Goal: Task Accomplishment & Management: Manage account settings

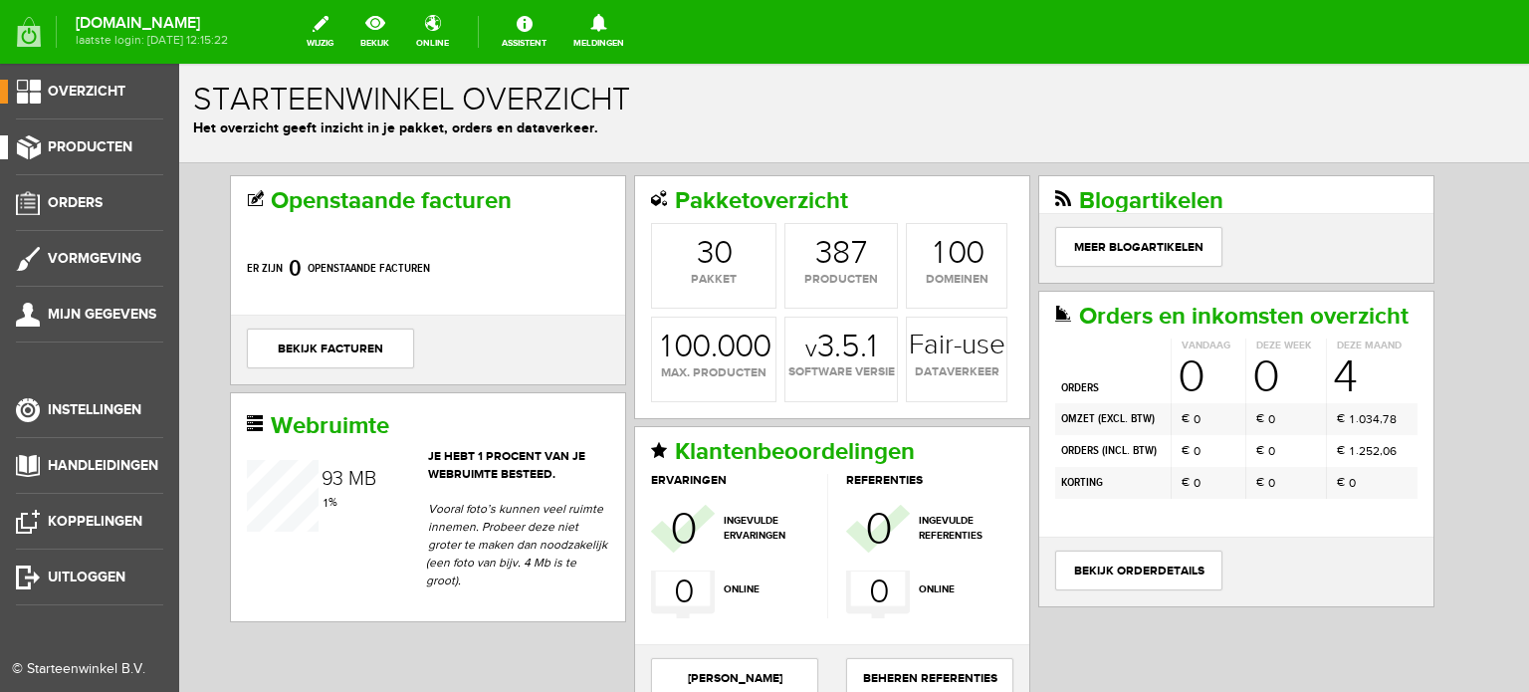
click at [108, 144] on span "Producten" at bounding box center [90, 146] width 85 height 17
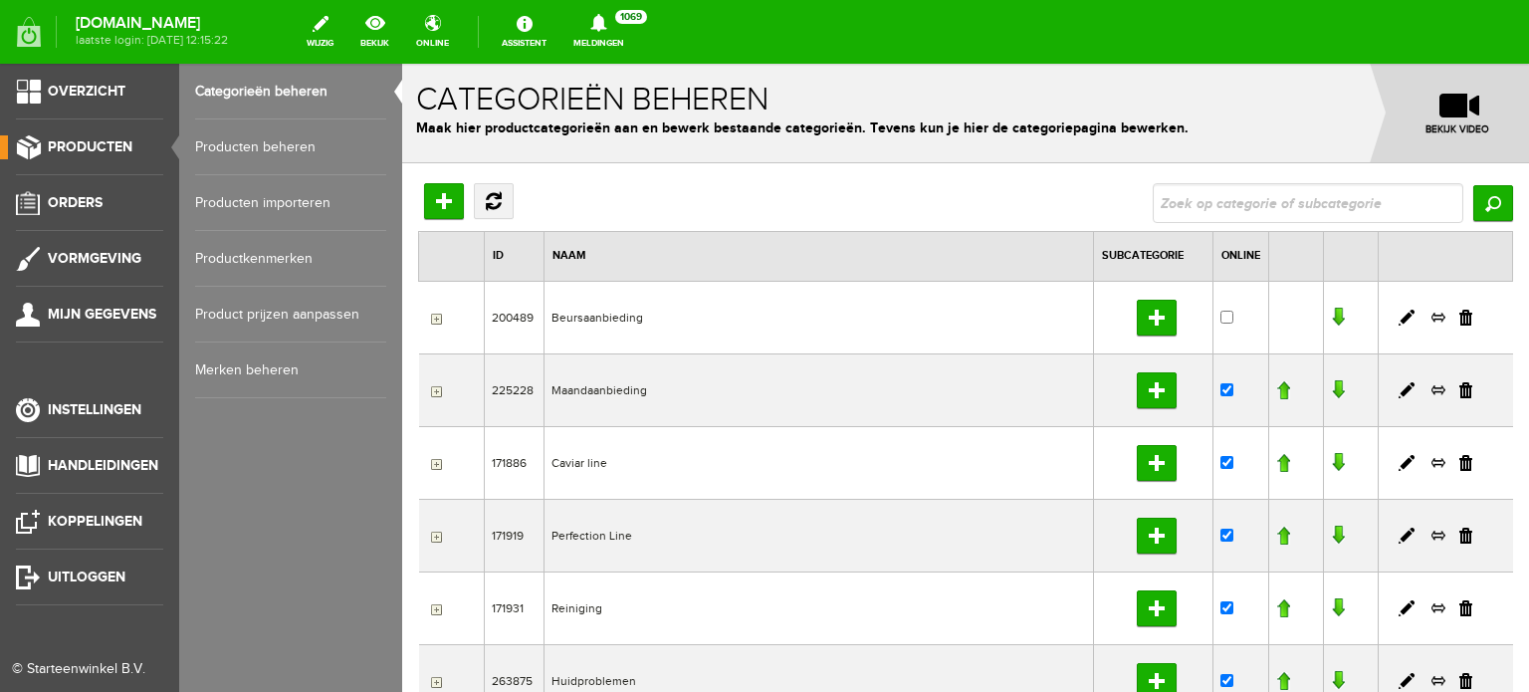
click at [293, 146] on link "Producten beheren" at bounding box center [290, 147] width 191 height 56
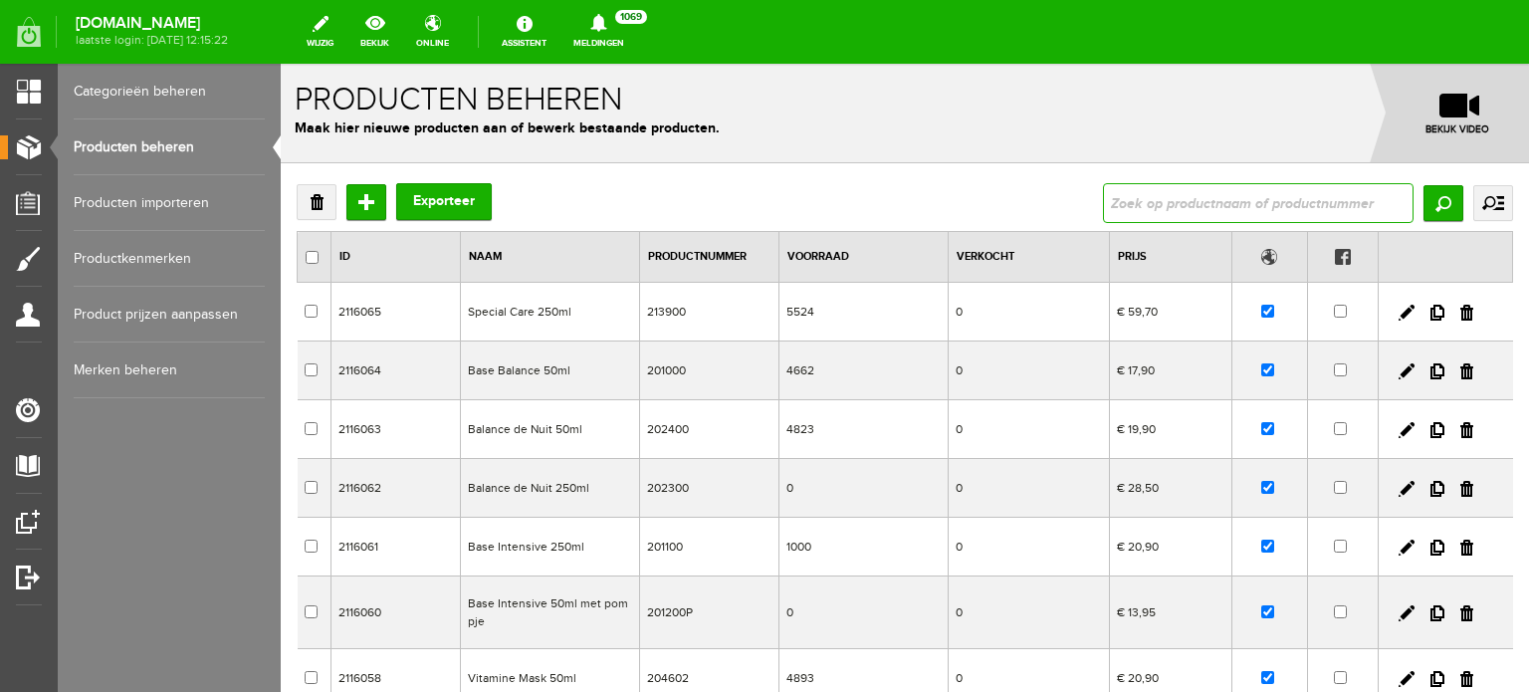
click at [1106, 206] on input "text" at bounding box center [1258, 203] width 311 height 40
type input "balance de nuit"
click at [1423, 198] on input "Zoeken" at bounding box center [1443, 203] width 40 height 36
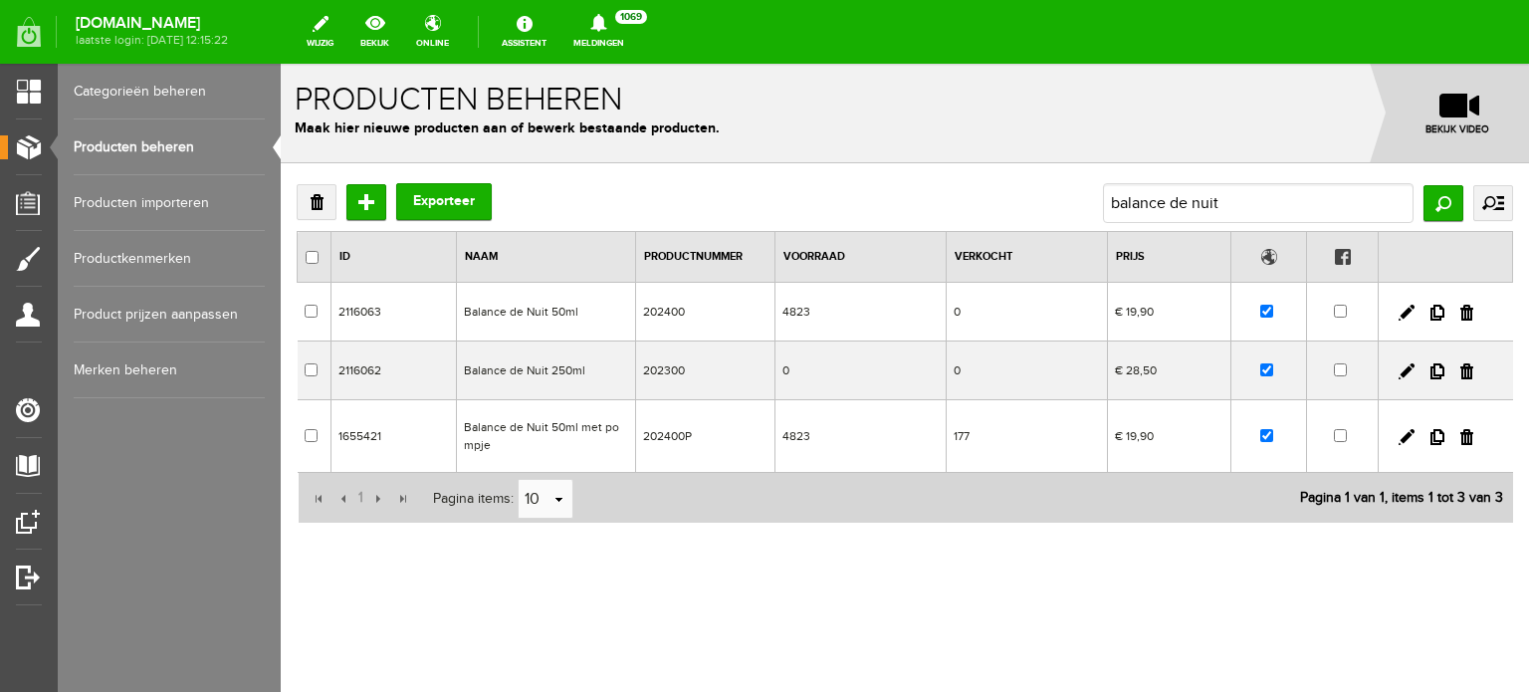
click at [569, 365] on td "Balance de Nuit 250ml" at bounding box center [545, 370] width 179 height 59
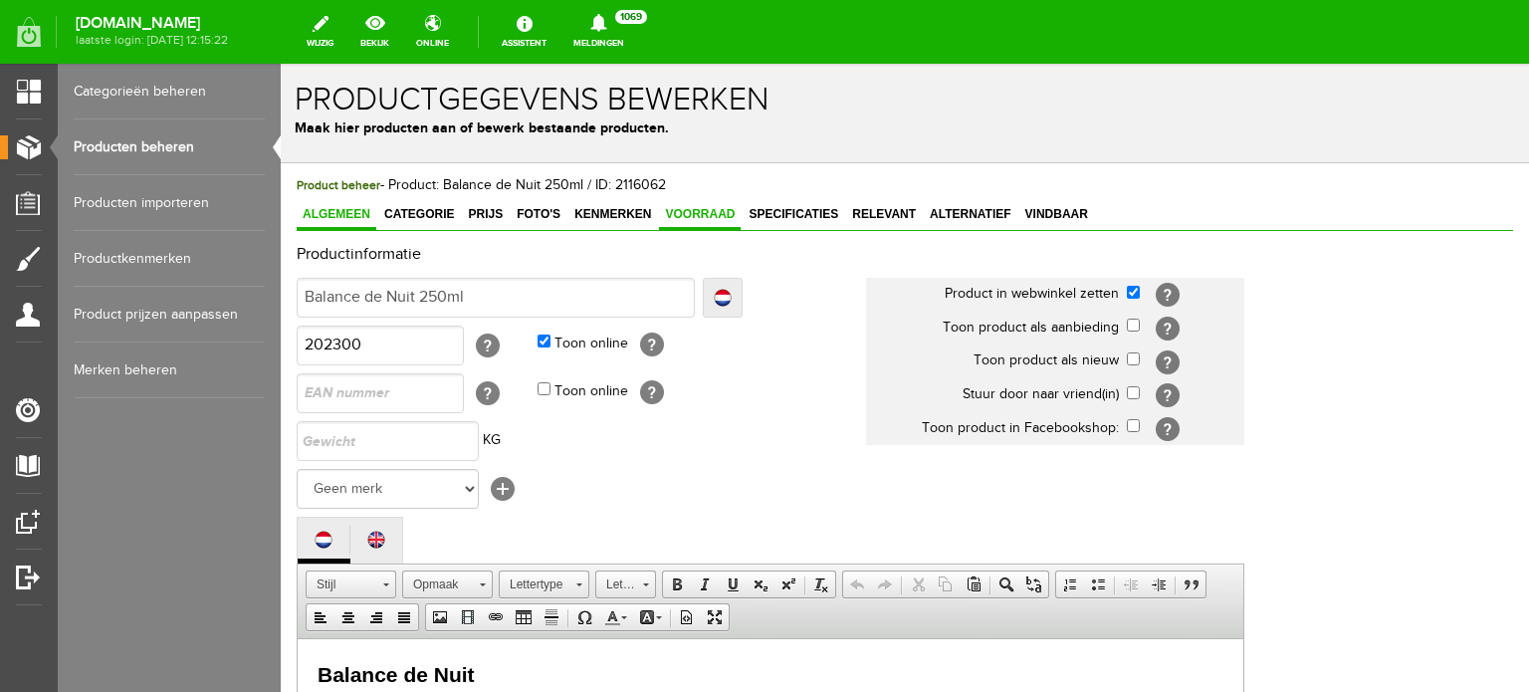
click at [699, 208] on span "Voorraad" at bounding box center [700, 214] width 82 height 14
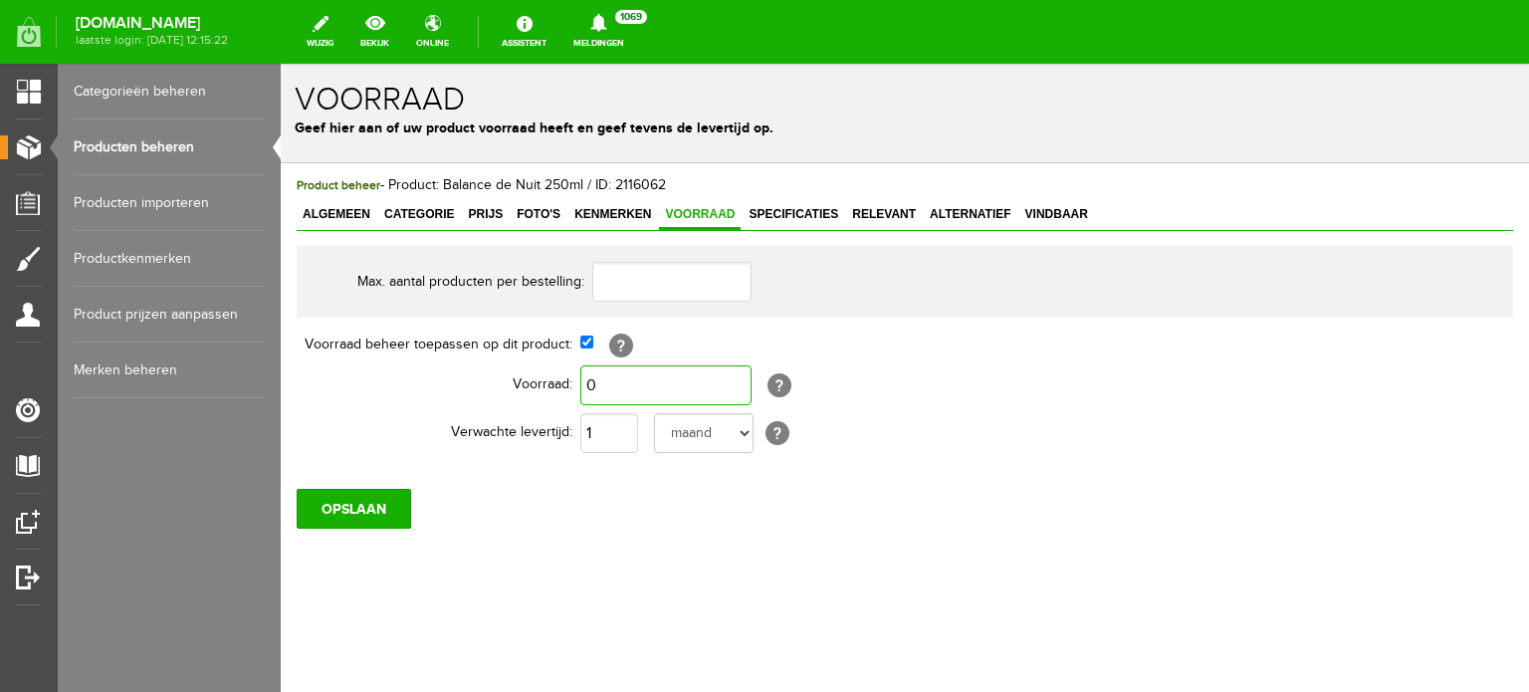
click at [602, 385] on input "0" at bounding box center [665, 385] width 171 height 40
type input "5.000"
click at [741, 431] on select "dag dagen week weken maand maanden jaar jaren werkdagen" at bounding box center [704, 433] width 100 height 40
select select "day"
click at [654, 413] on select "dag dagen week weken maand maanden jaar jaren werkdagen" at bounding box center [704, 433] width 100 height 40
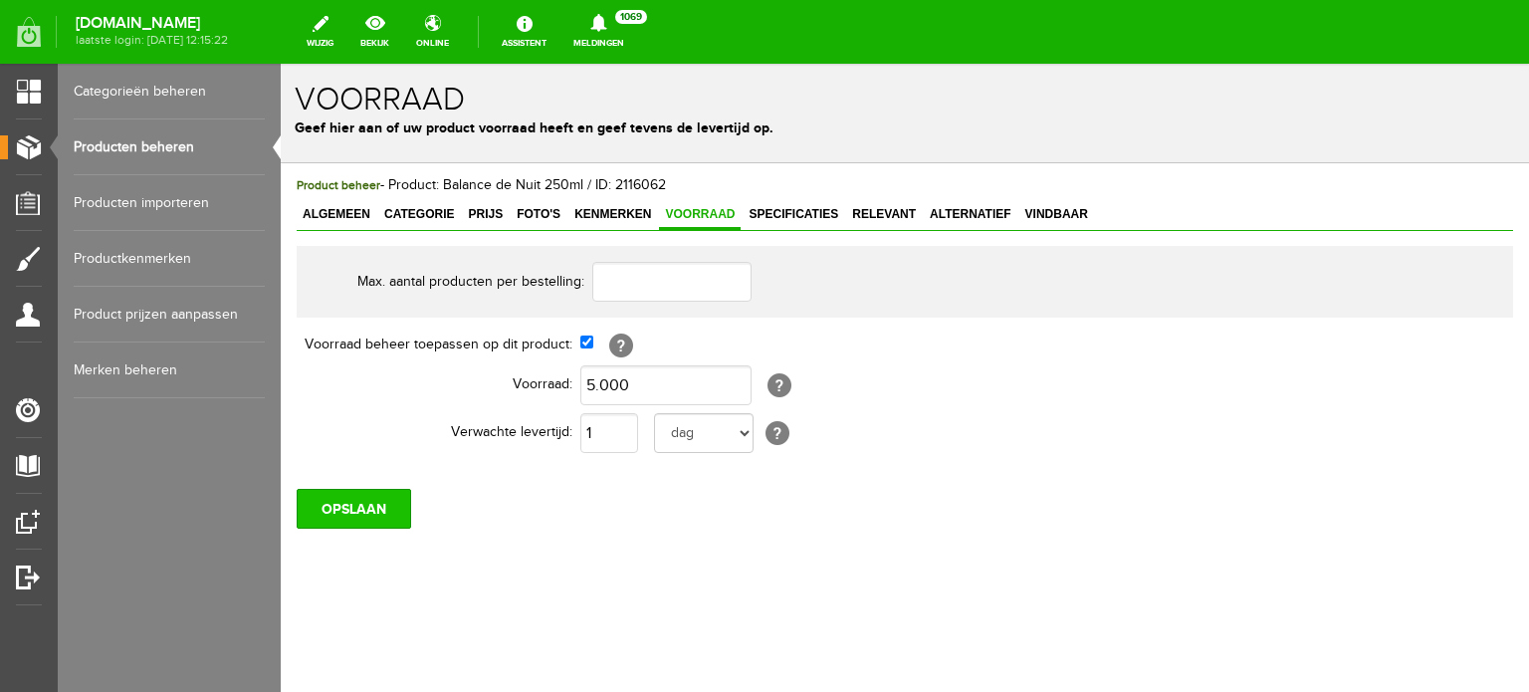
click at [342, 503] on input "OPSLAAN" at bounding box center [354, 509] width 114 height 40
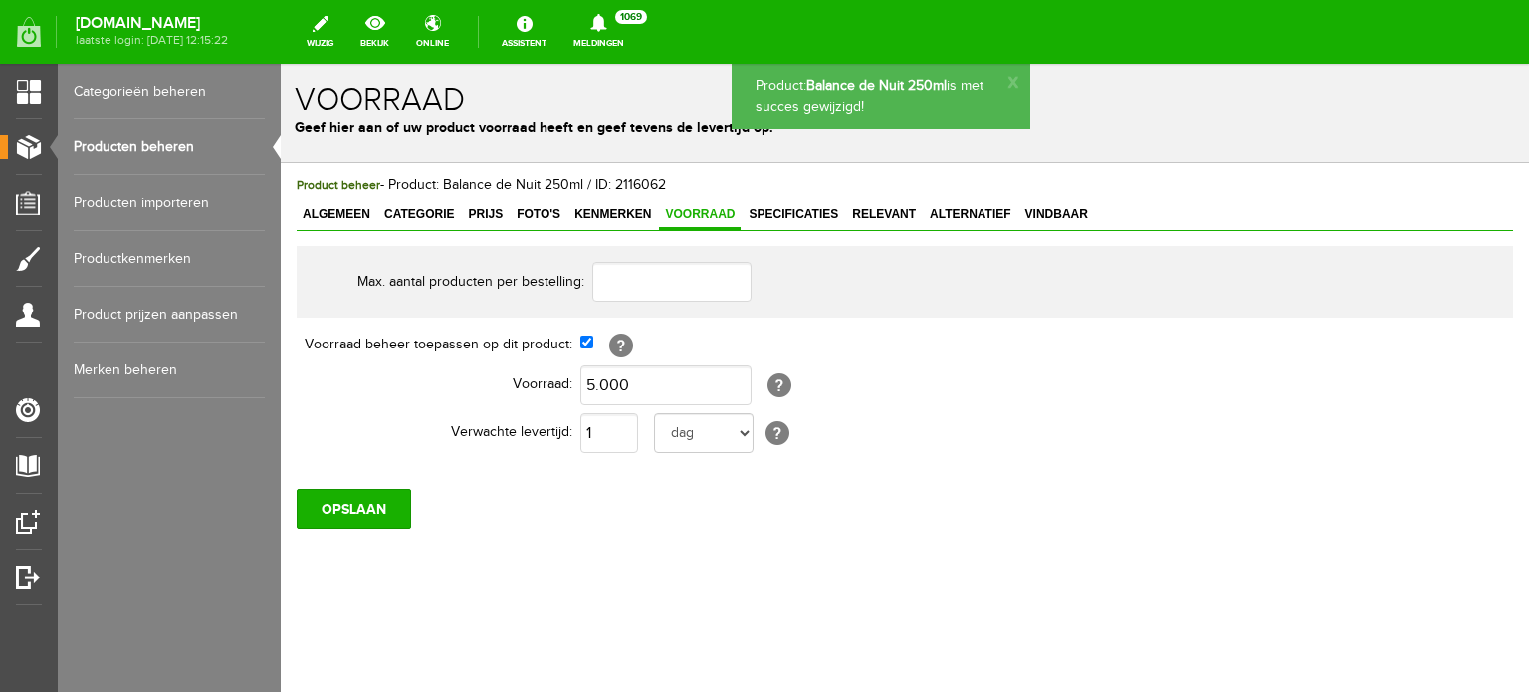
click at [172, 144] on link "Producten beheren" at bounding box center [169, 147] width 191 height 56
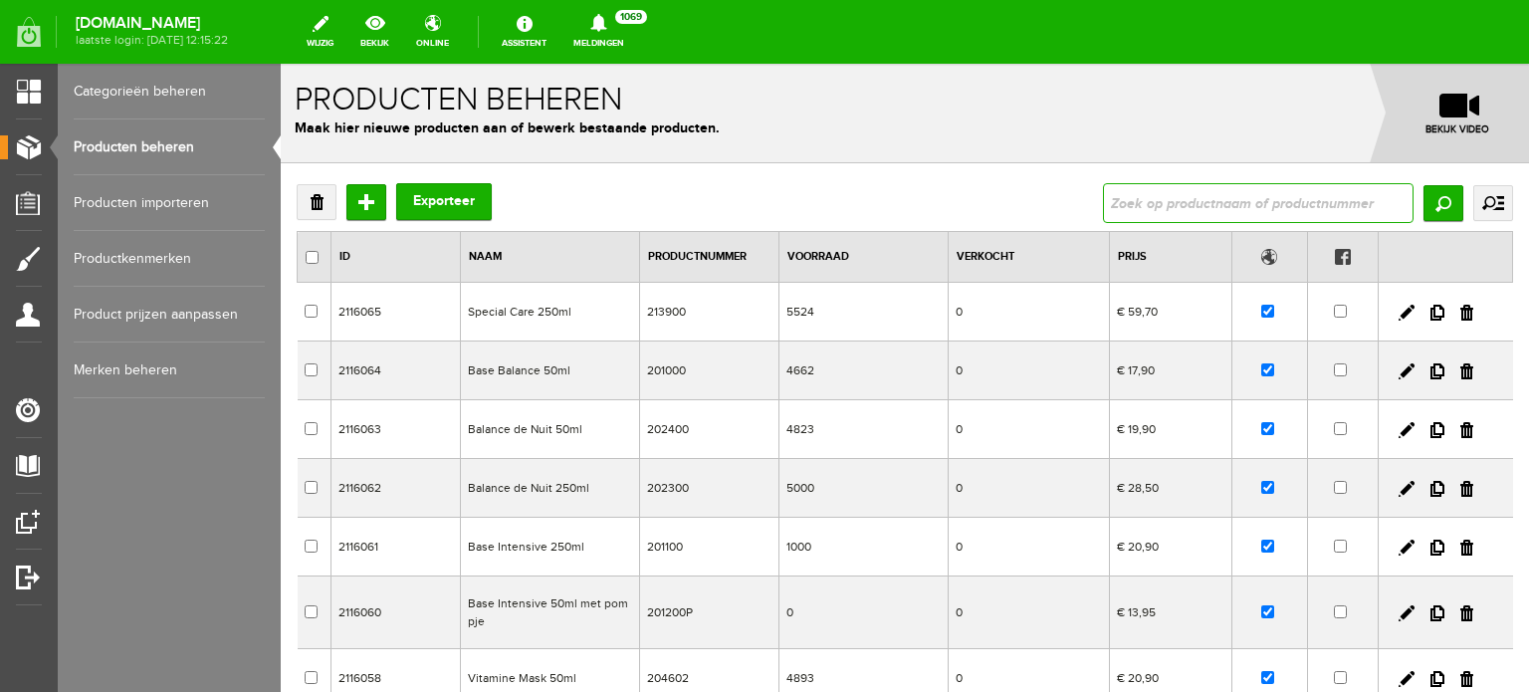
click at [1112, 208] on input "text" at bounding box center [1258, 203] width 311 height 40
click at [1427, 199] on input "Zoeken" at bounding box center [1443, 203] width 40 height 36
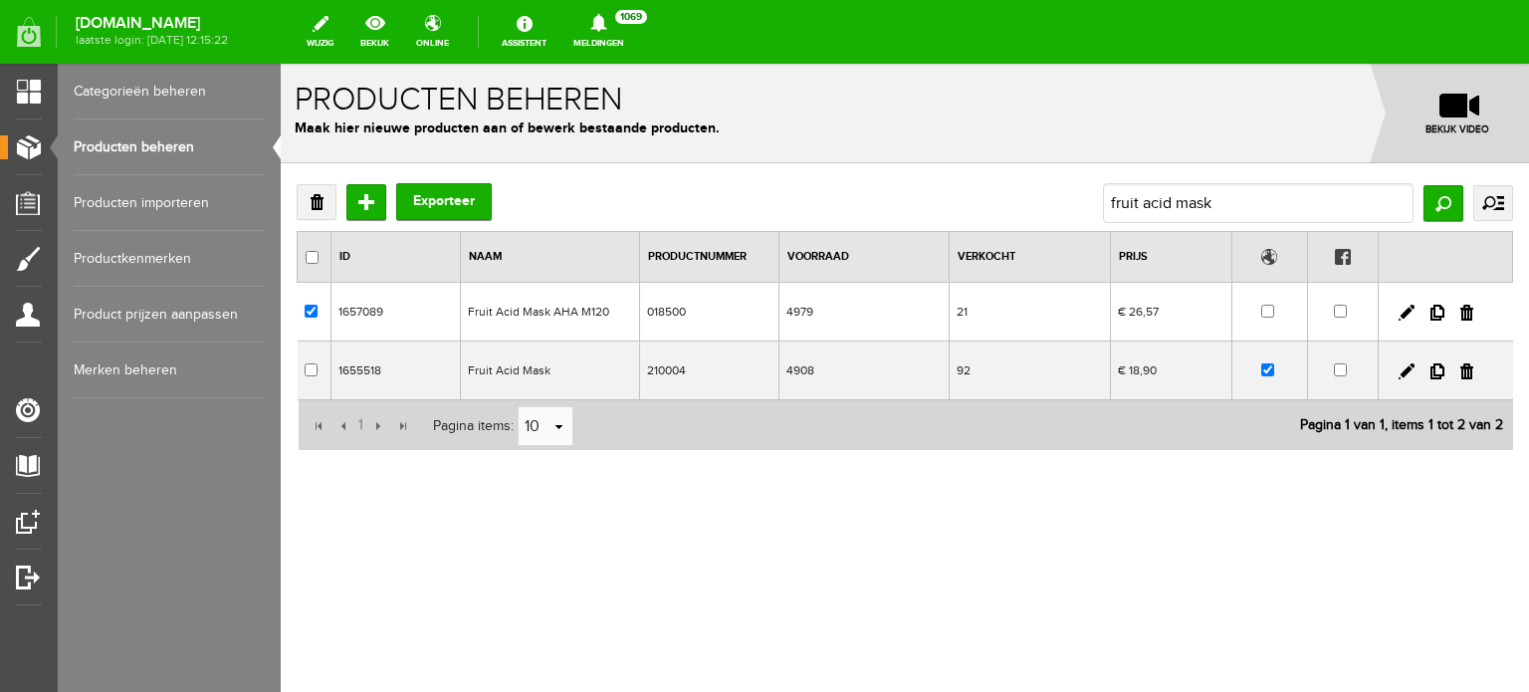
click at [553, 309] on td "Fruit Acid Mask AHA M120" at bounding box center [549, 312] width 179 height 59
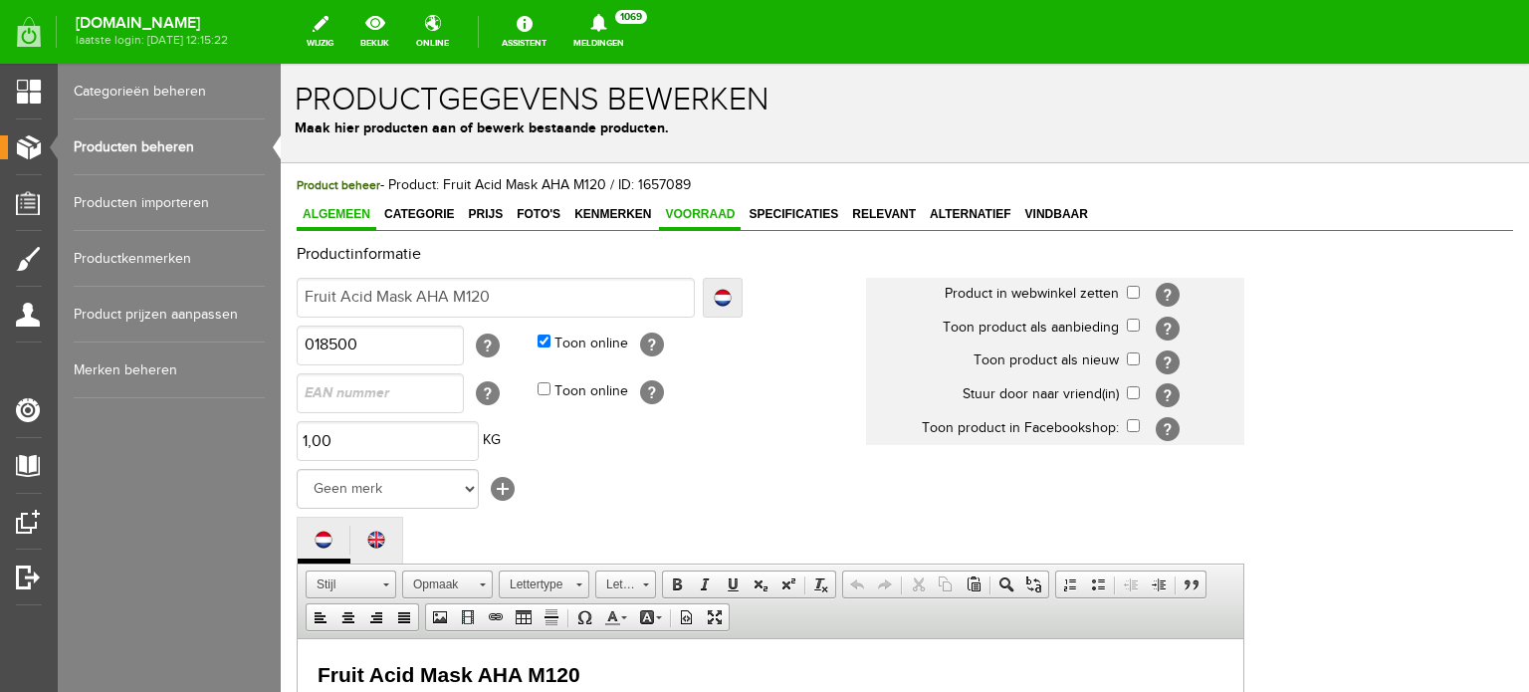
click at [712, 214] on span "Voorraad" at bounding box center [700, 214] width 82 height 14
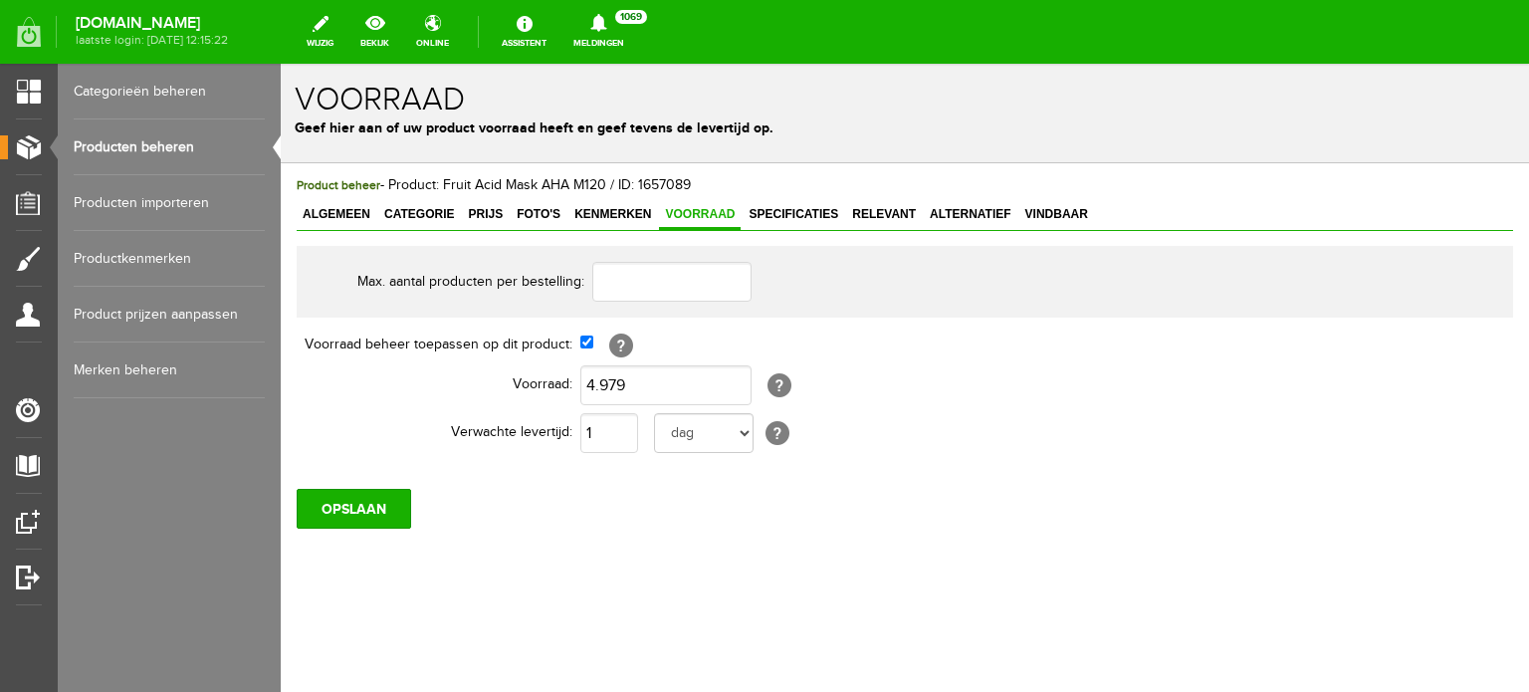
click at [180, 146] on link "Producten beheren" at bounding box center [169, 147] width 191 height 56
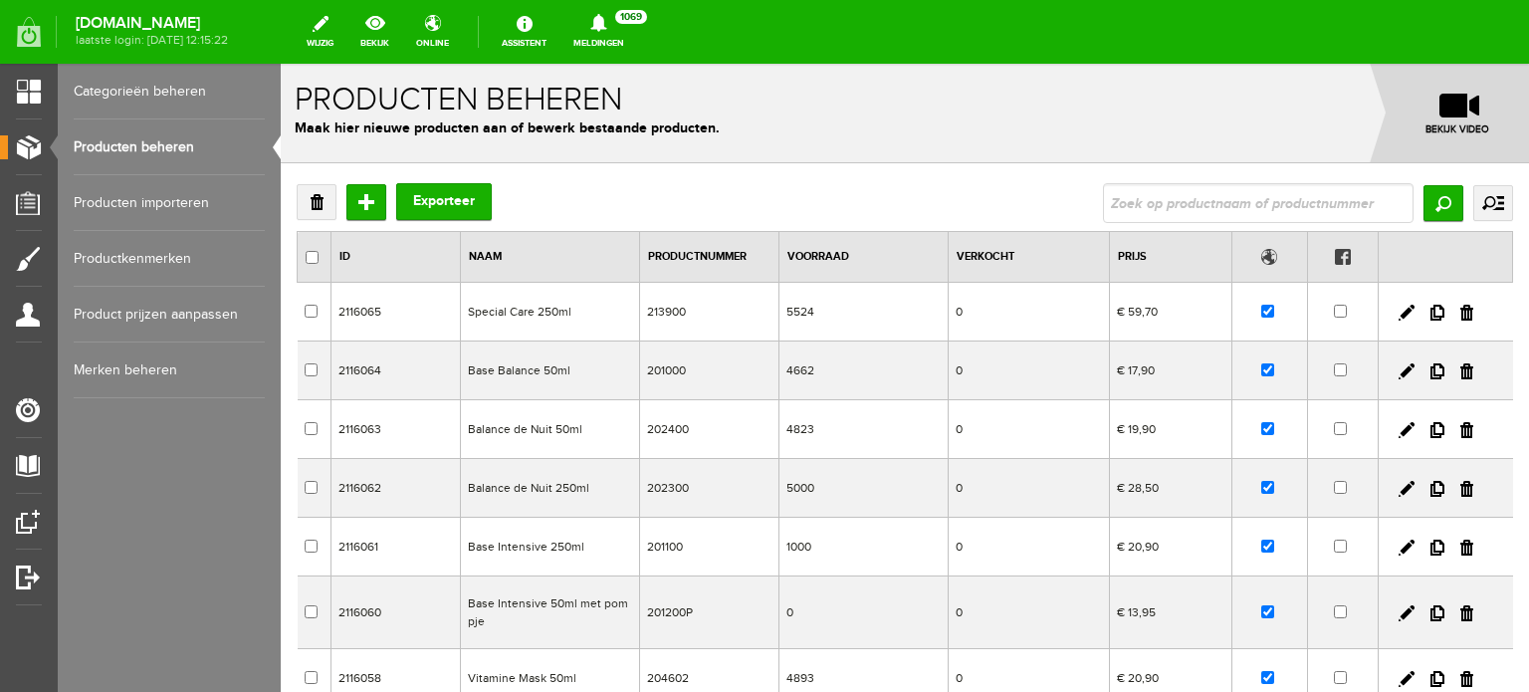
click at [1107, 198] on input "text" at bounding box center [1258, 203] width 311 height 40
type input "f"
